Goal: Navigation & Orientation: Find specific page/section

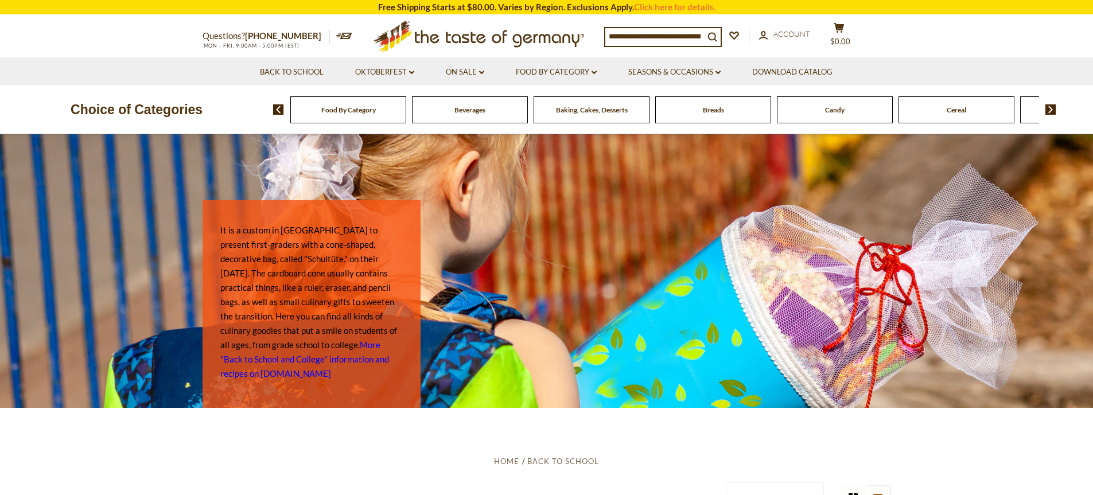
click at [360, 110] on span "Food By Category" at bounding box center [348, 110] width 55 height 9
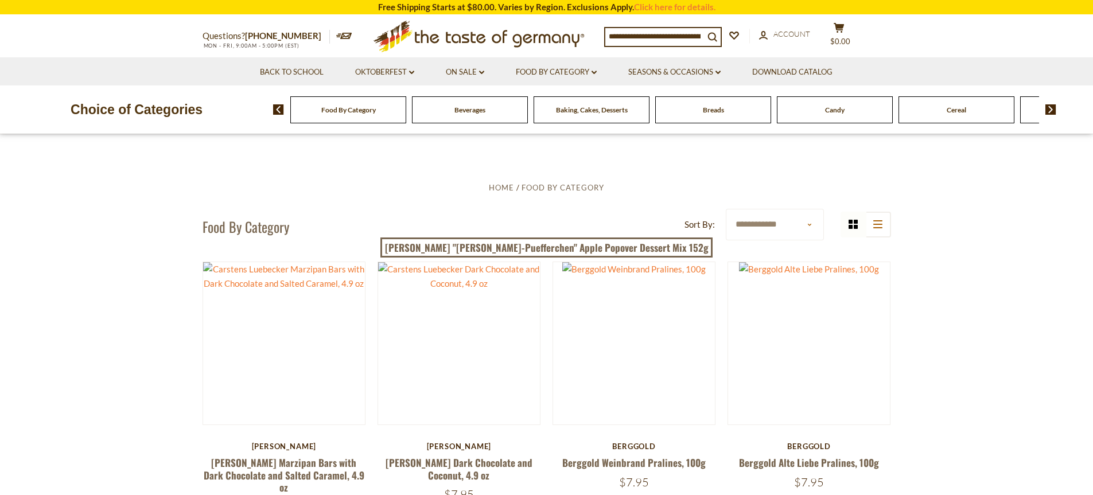
click at [1049, 110] on img at bounding box center [1050, 109] width 11 height 10
click at [1048, 110] on img at bounding box center [1050, 109] width 11 height 10
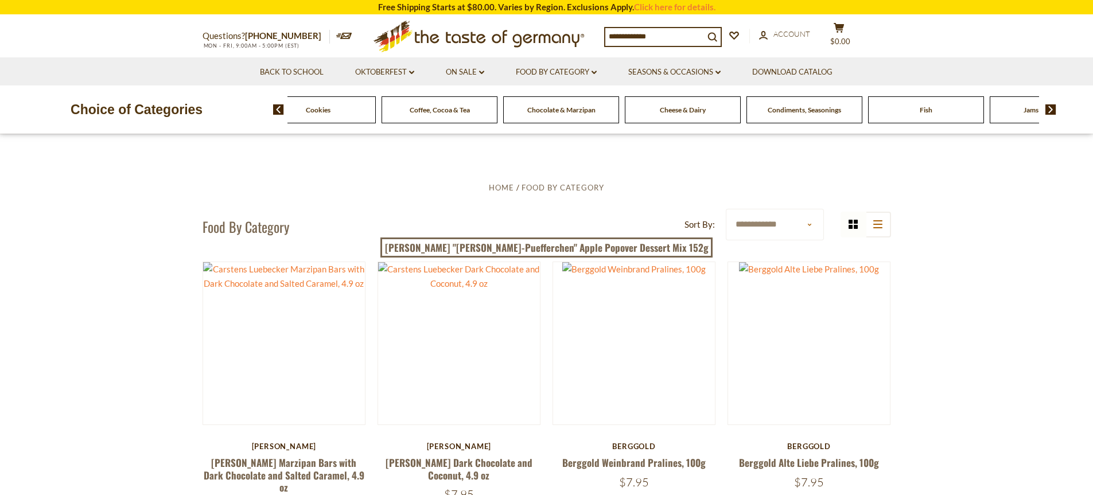
click at [1048, 110] on img at bounding box center [1050, 109] width 11 height 10
click at [843, 111] on span "Pasta and Potato" at bounding box center [834, 110] width 53 height 9
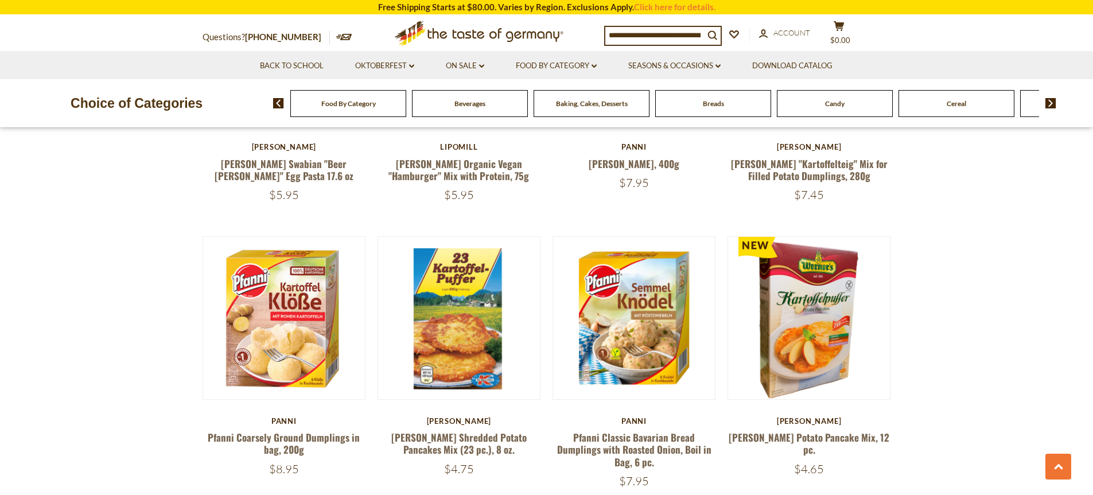
scroll to position [574, 0]
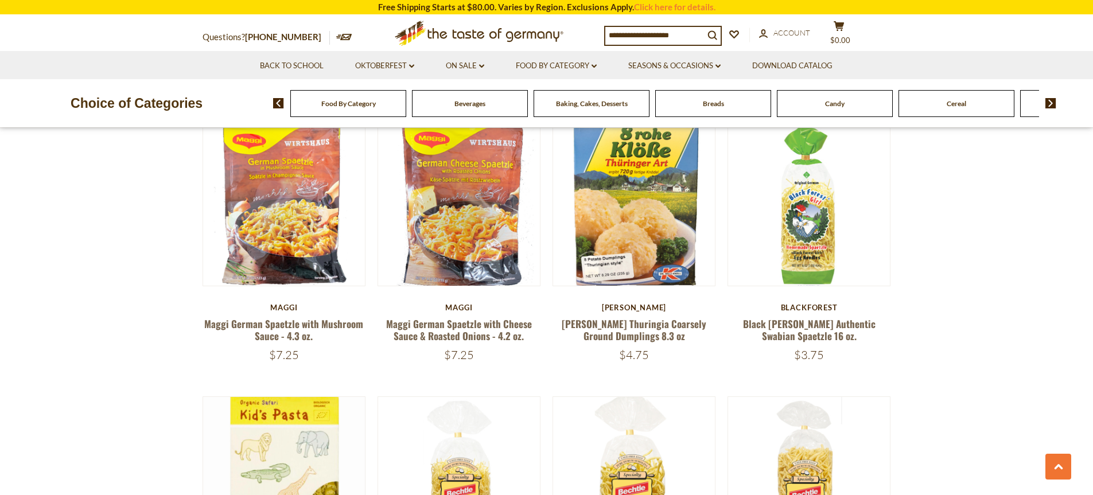
scroll to position [1836, 0]
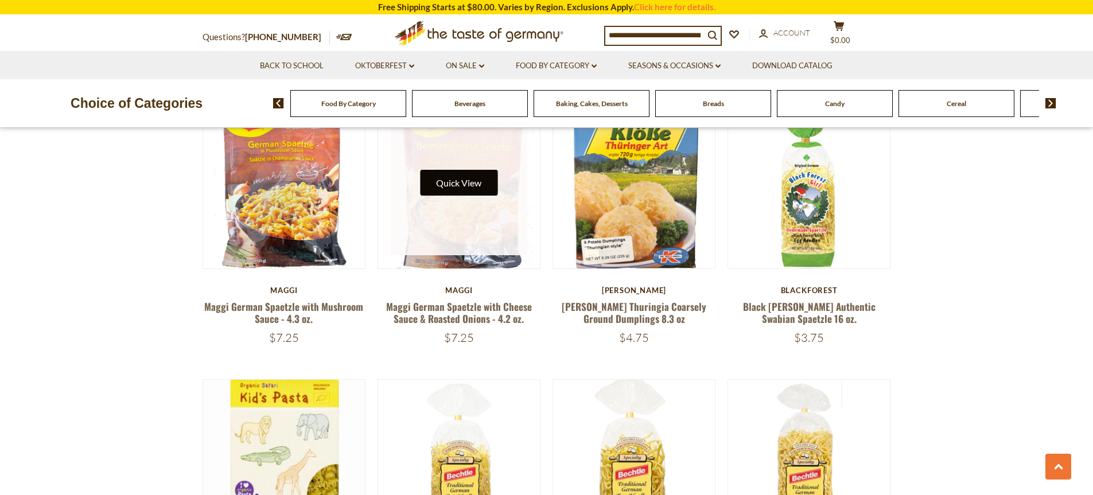
click at [464, 170] on button "Quick View" at bounding box center [458, 183] width 77 height 26
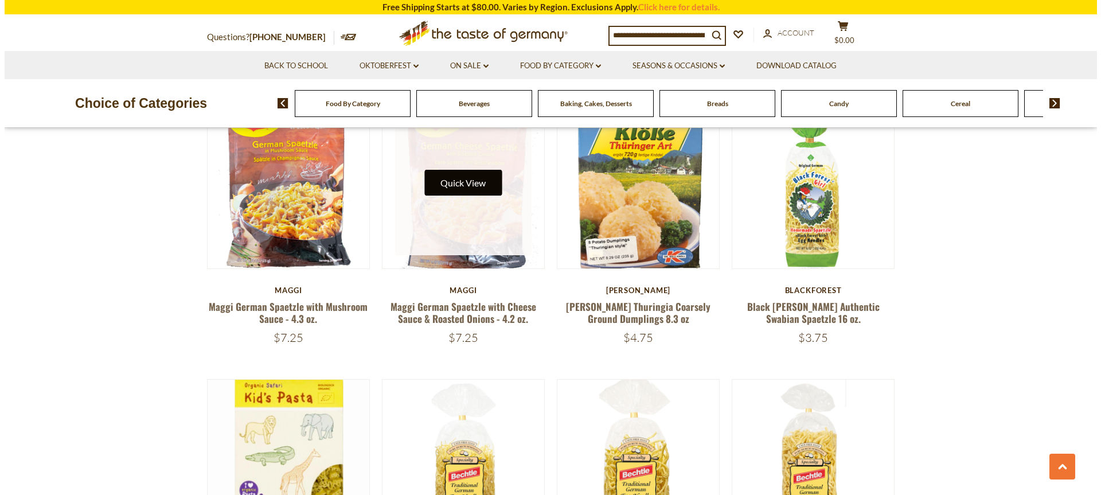
scroll to position [1838, 0]
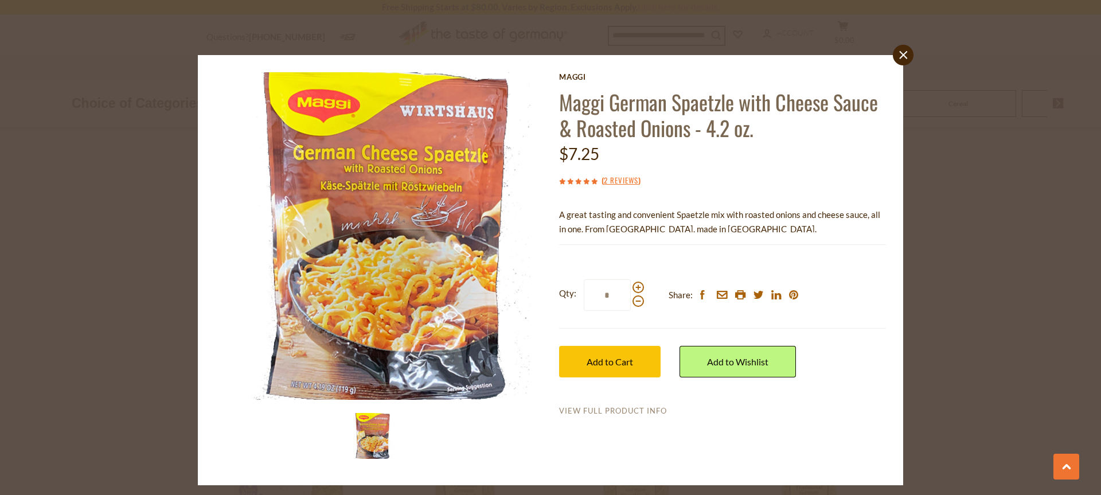
click at [620, 412] on link "View Full Product Info" at bounding box center [613, 411] width 108 height 10
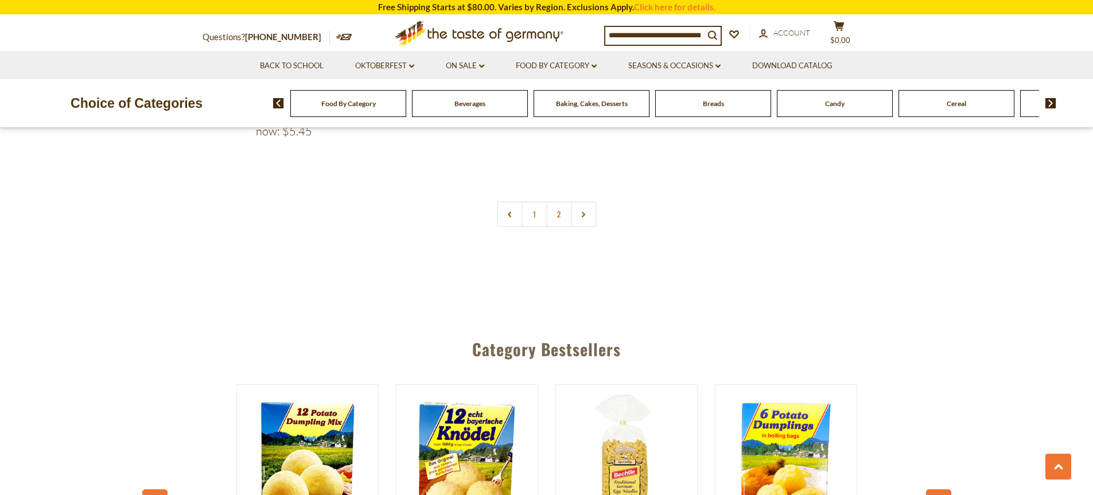
scroll to position [2871, 0]
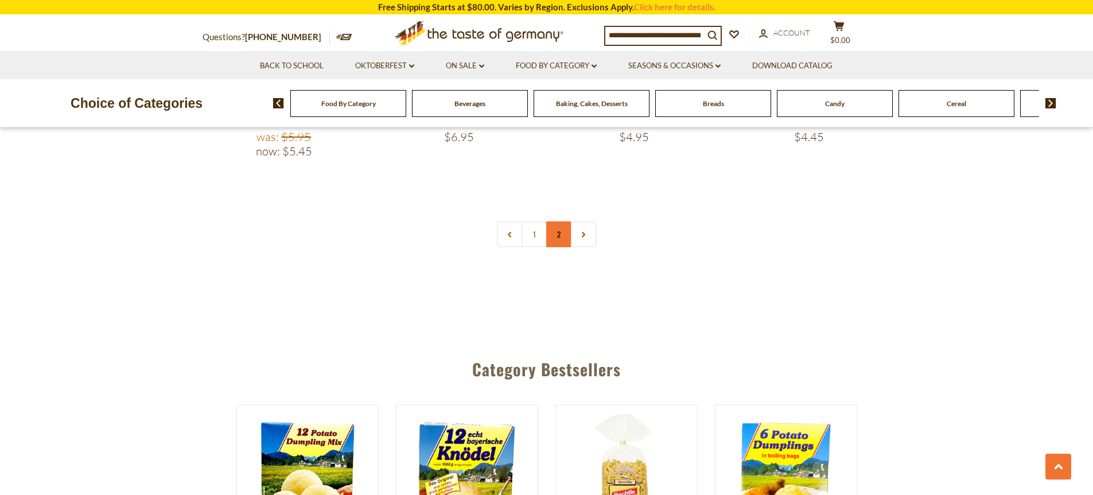
click at [558, 221] on link "2" at bounding box center [559, 234] width 26 height 26
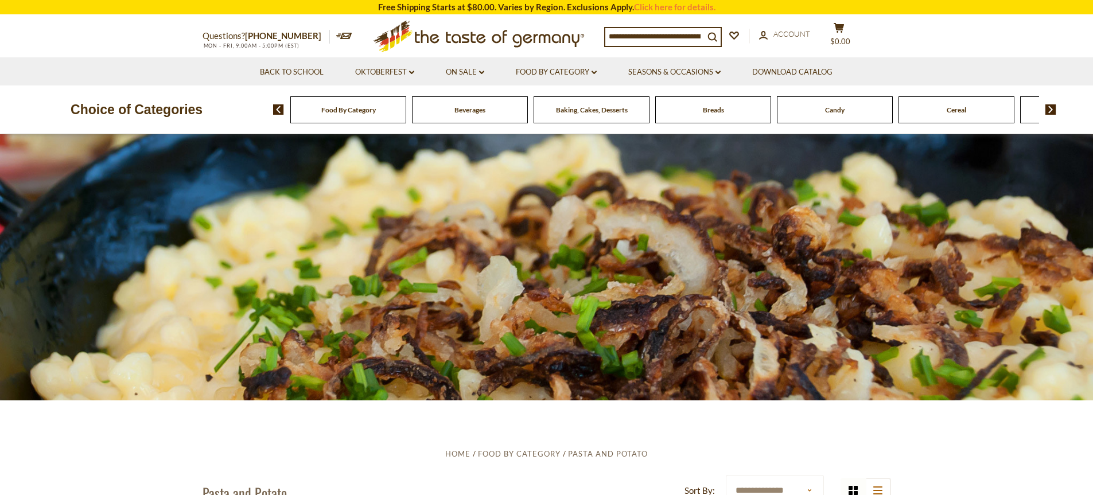
scroll to position [0, 0]
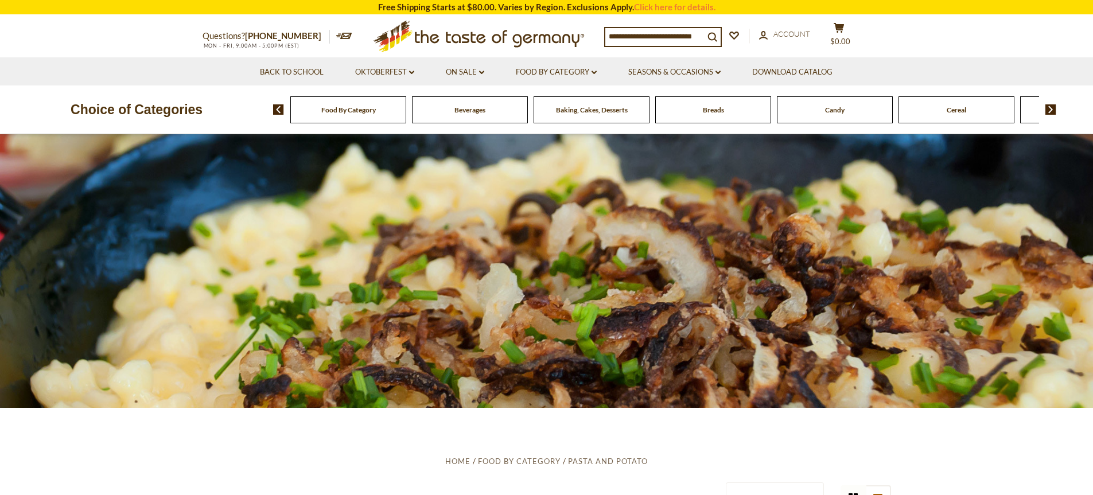
click at [1052, 110] on img at bounding box center [1050, 109] width 11 height 10
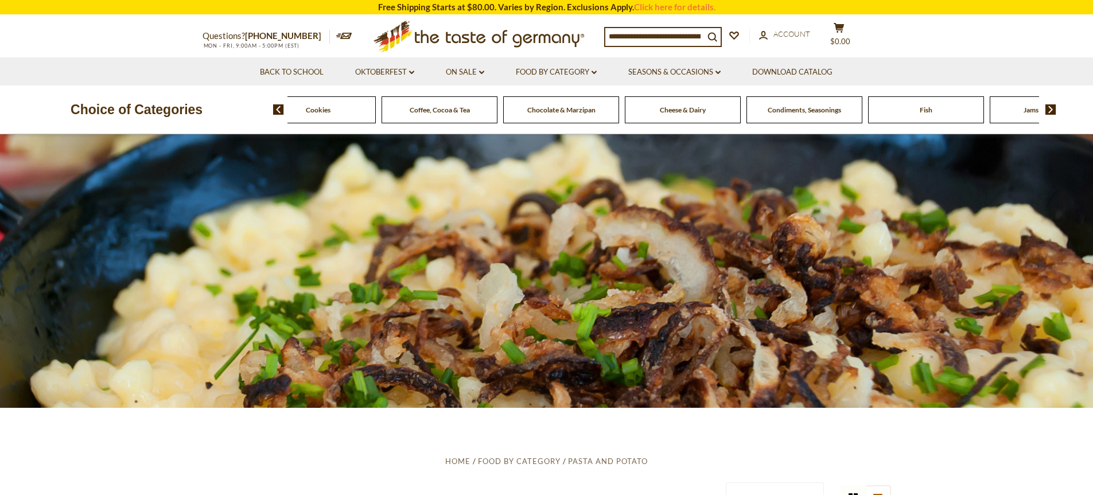
click at [1052, 110] on img at bounding box center [1050, 109] width 11 height 10
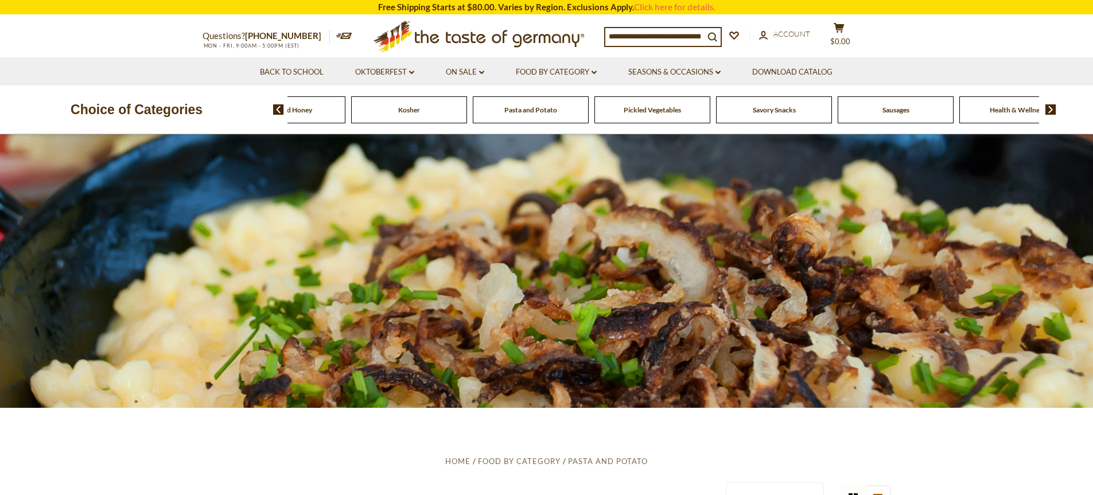
click at [1052, 110] on img at bounding box center [1050, 109] width 11 height 10
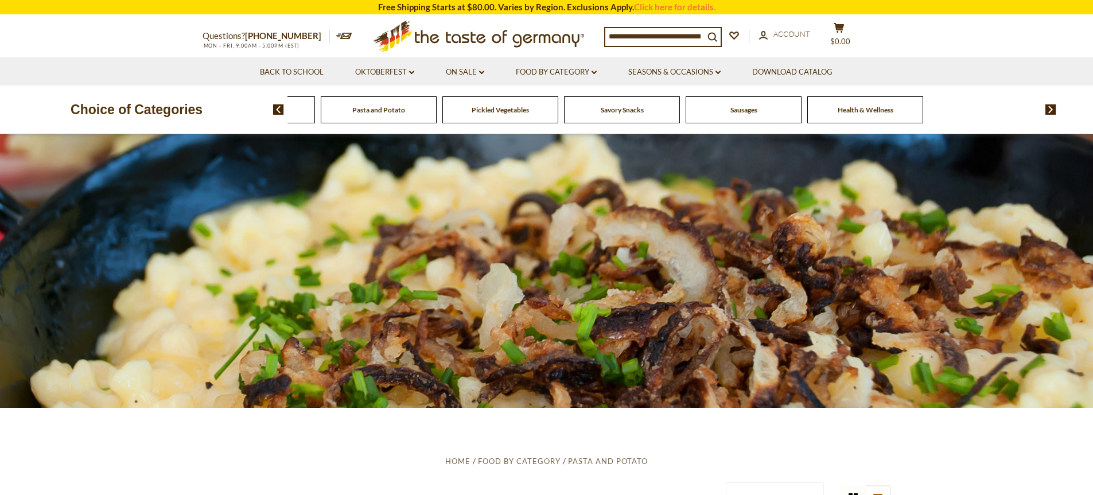
click at [512, 111] on span "Pickled Vegetables" at bounding box center [500, 110] width 57 height 9
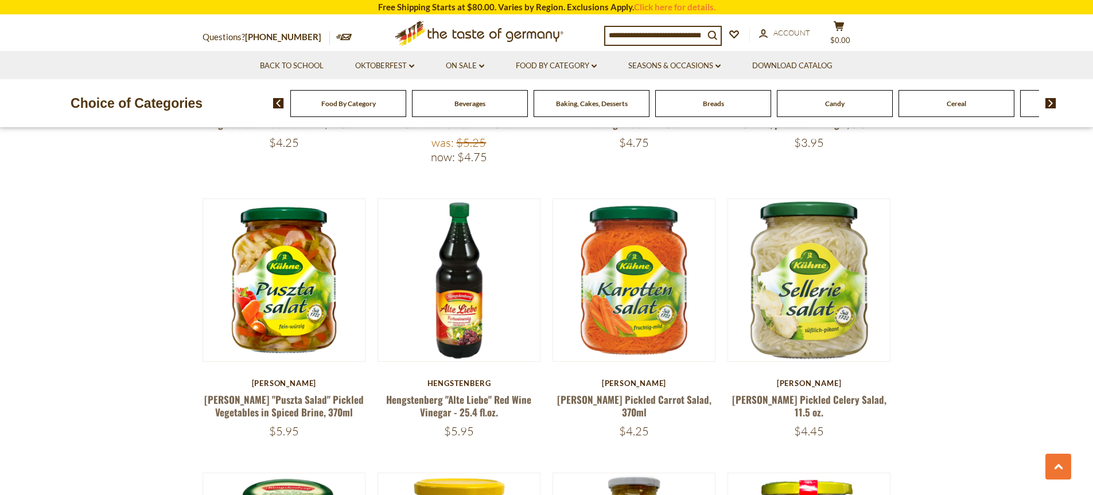
scroll to position [1721, 0]
